Goal: Register for event/course

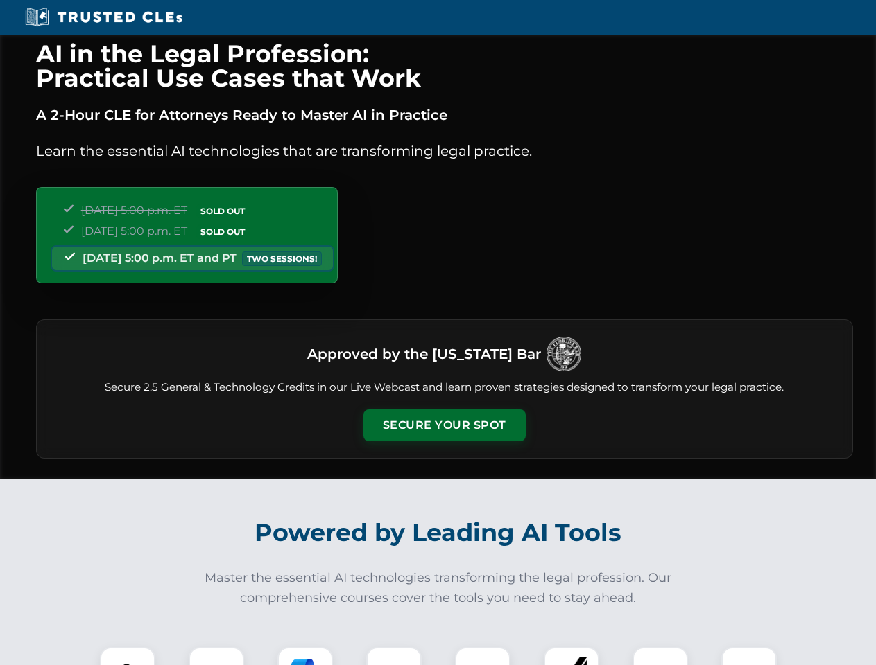
click at [444, 426] on button "Secure Your Spot" at bounding box center [444, 426] width 162 height 32
click at [128, 656] on img at bounding box center [127, 675] width 40 height 40
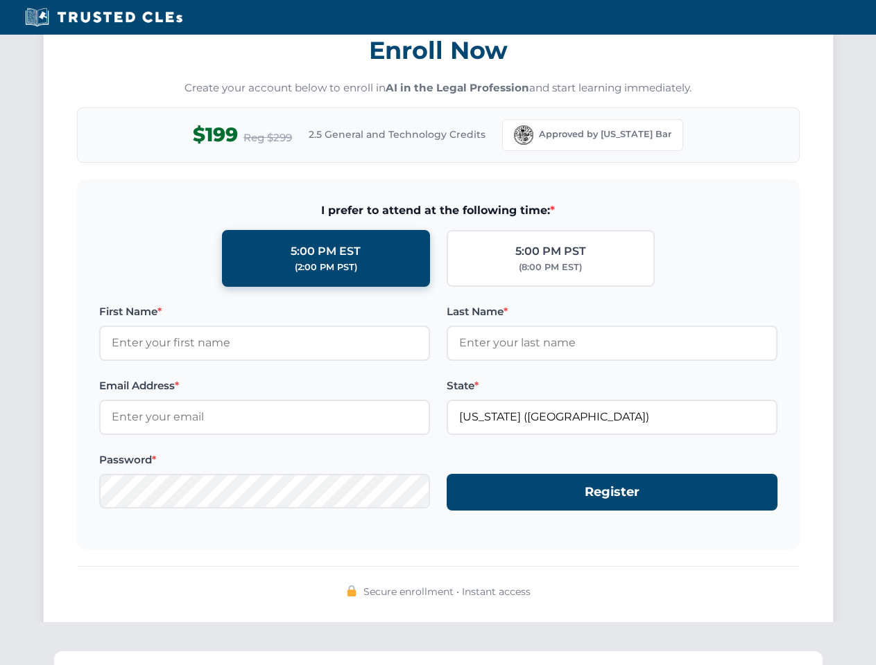
scroll to position [1361, 0]
